Goal: Find contact information: Find contact information

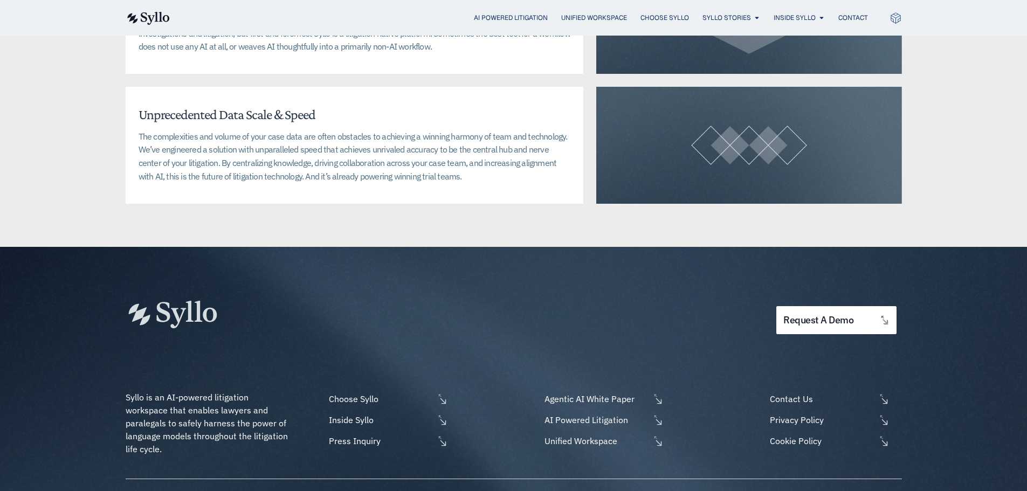
scroll to position [2659, 0]
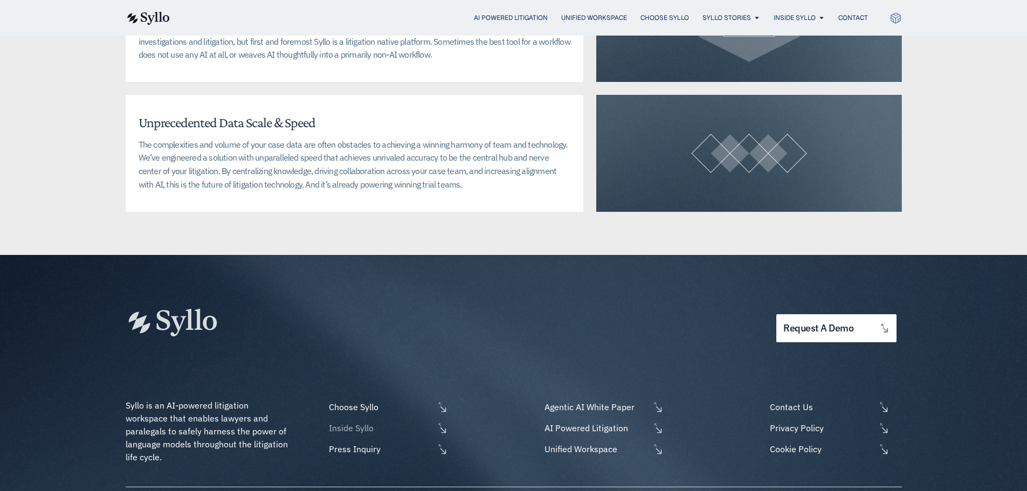
click at [354, 422] on span "Inside Syllo" at bounding box center [380, 428] width 108 height 13
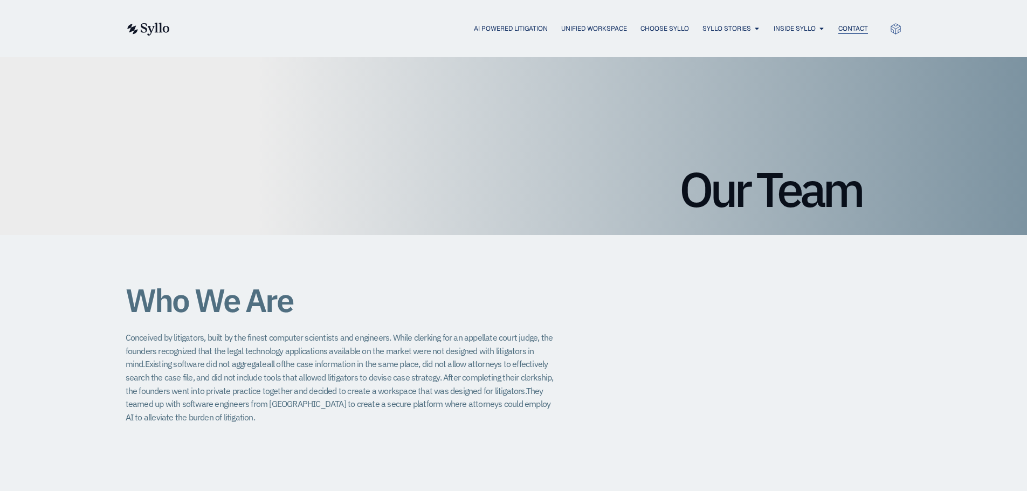
click at [848, 25] on span "Contact" at bounding box center [853, 29] width 30 height 10
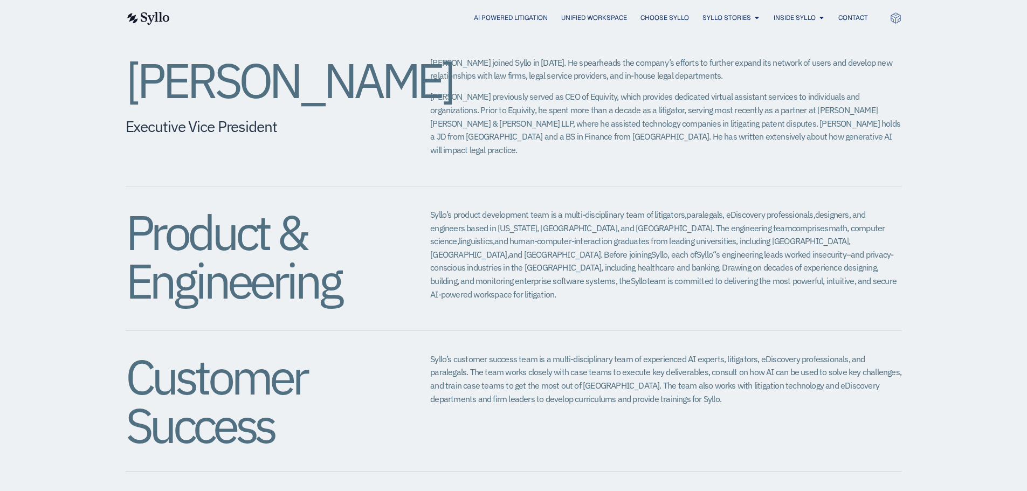
scroll to position [1024, 0]
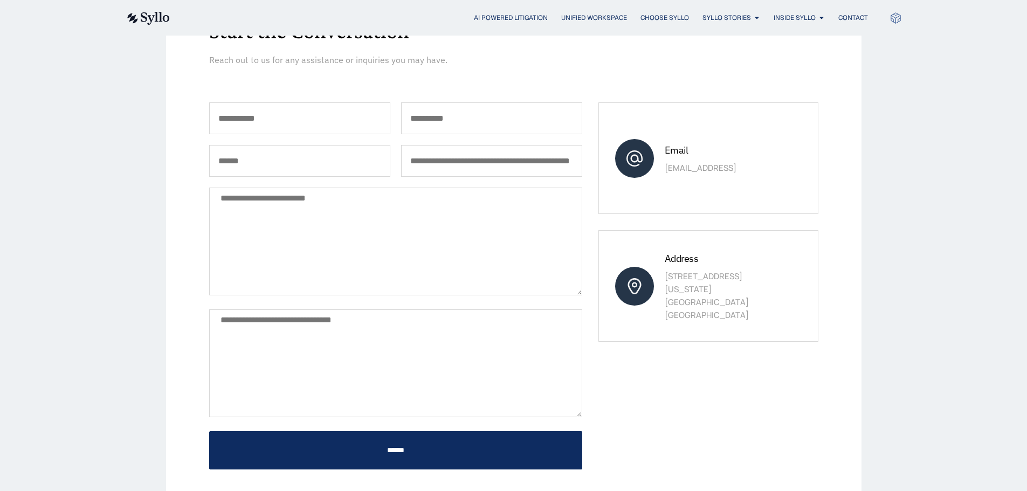
scroll to position [323, 0]
